Goal: Register for event/course

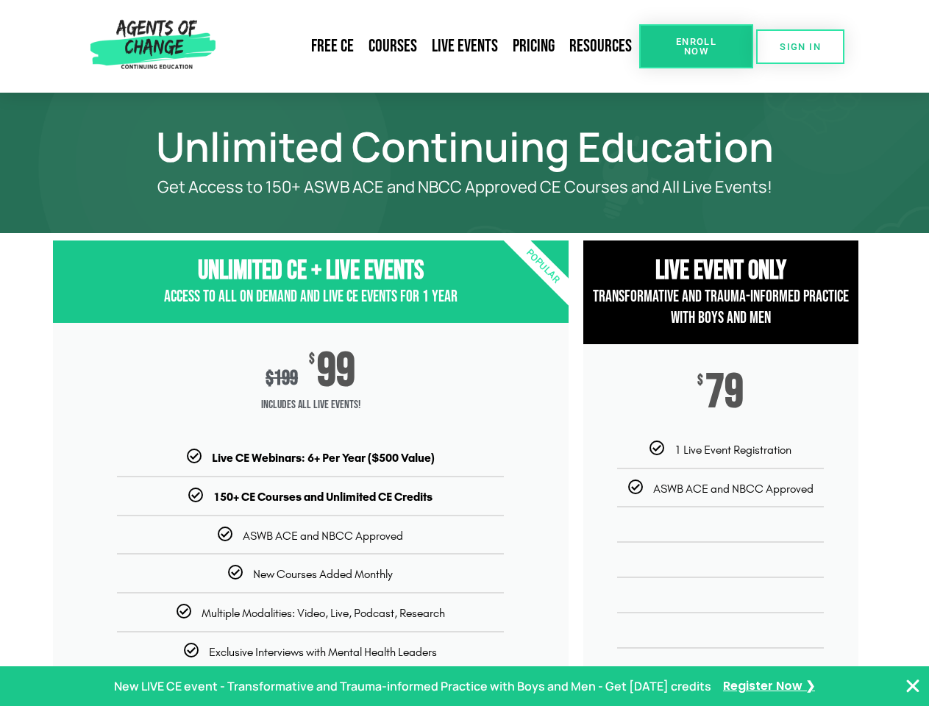
click at [464, 353] on div "$ 199 $ 99 Includes ALL Live Events!" at bounding box center [311, 386] width 516 height 127
click at [601, 46] on link "Resources" at bounding box center [600, 46] width 77 height 34
click at [696, 46] on span "Enroll Now" at bounding box center [696, 46] width 67 height 19
click at [801, 46] on span "SIGN IN" at bounding box center [800, 47] width 41 height 10
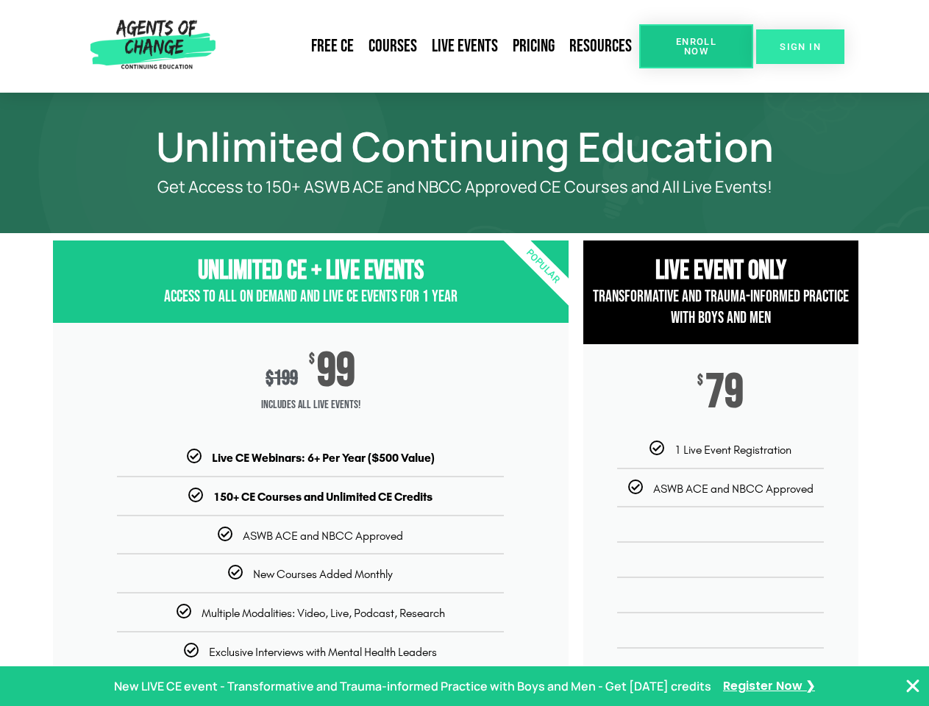
click at [801, 46] on span "SIGN IN" at bounding box center [800, 47] width 41 height 10
click at [464, 687] on p "New LIVE CE event - Transformative and Trauma-informed Practice with Boys and M…" at bounding box center [413, 686] width 598 height 21
click at [913, 687] on icon "Close Banner" at bounding box center [913, 687] width 18 height 18
